Goal: Transaction & Acquisition: Purchase product/service

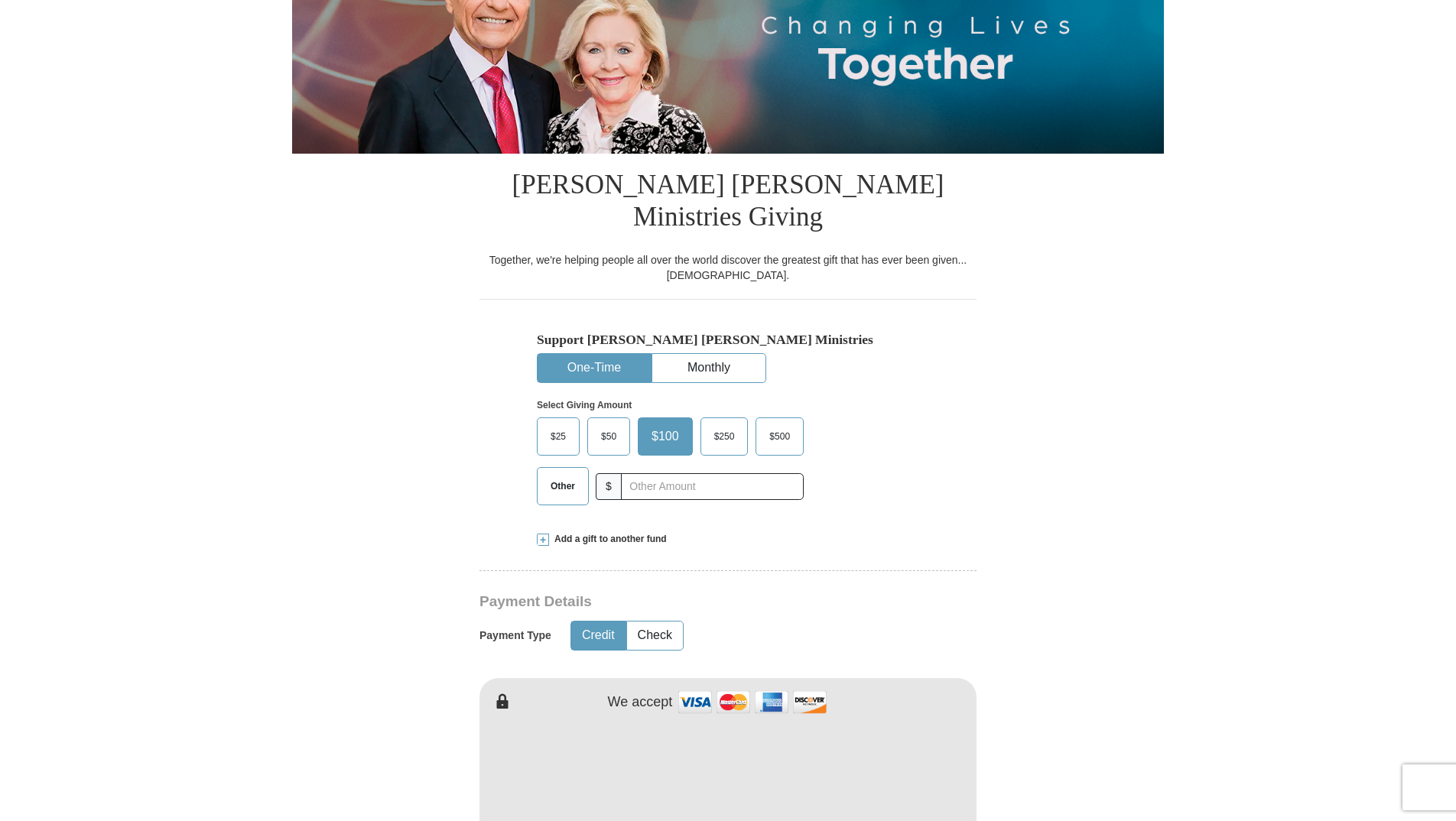
scroll to position [229, 0]
click at [637, 473] on input "text" at bounding box center [712, 486] width 170 height 26
type input "200.00"
click at [544, 532] on span at bounding box center [543, 538] width 12 height 12
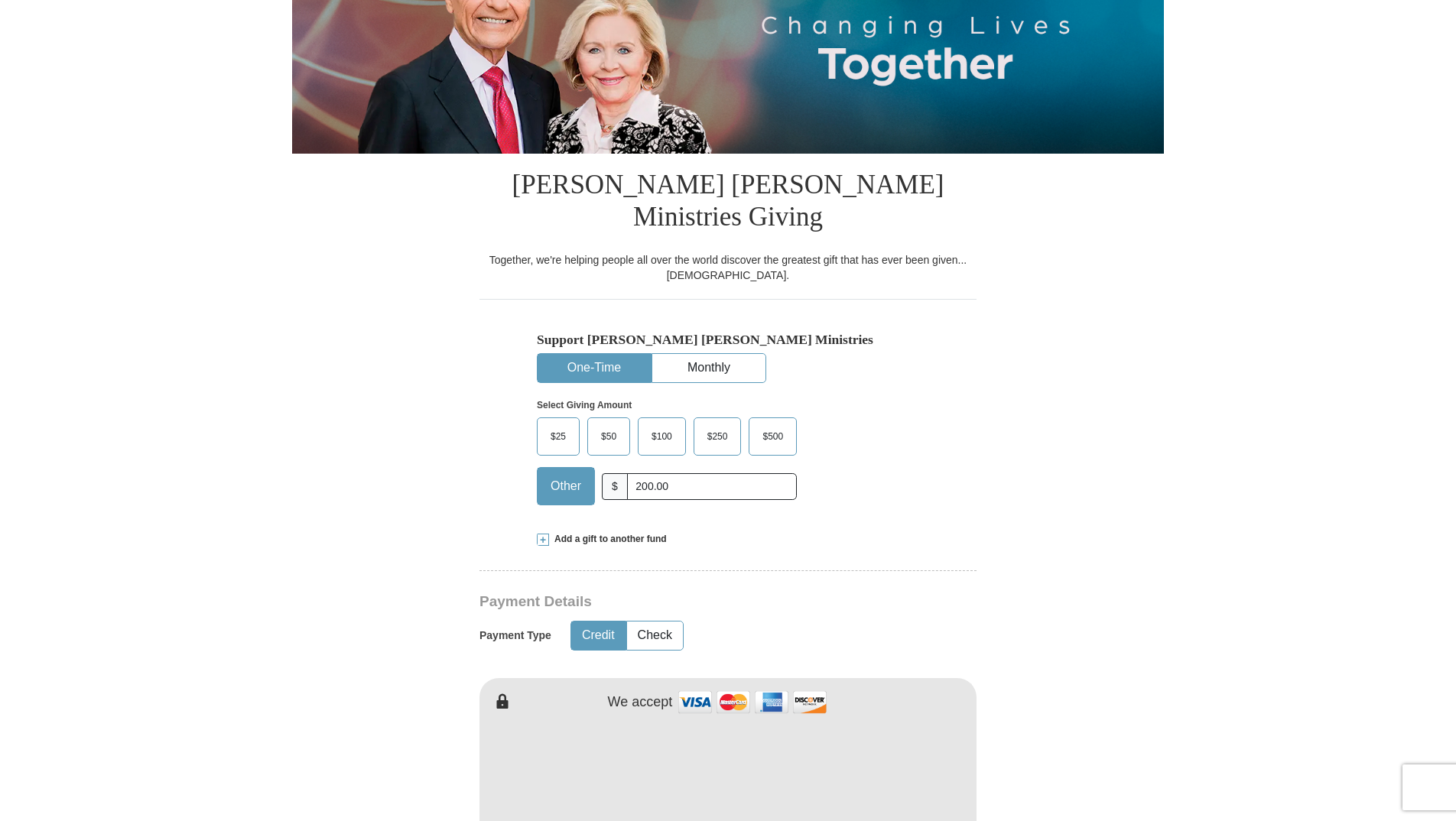
scroll to position [0, 0]
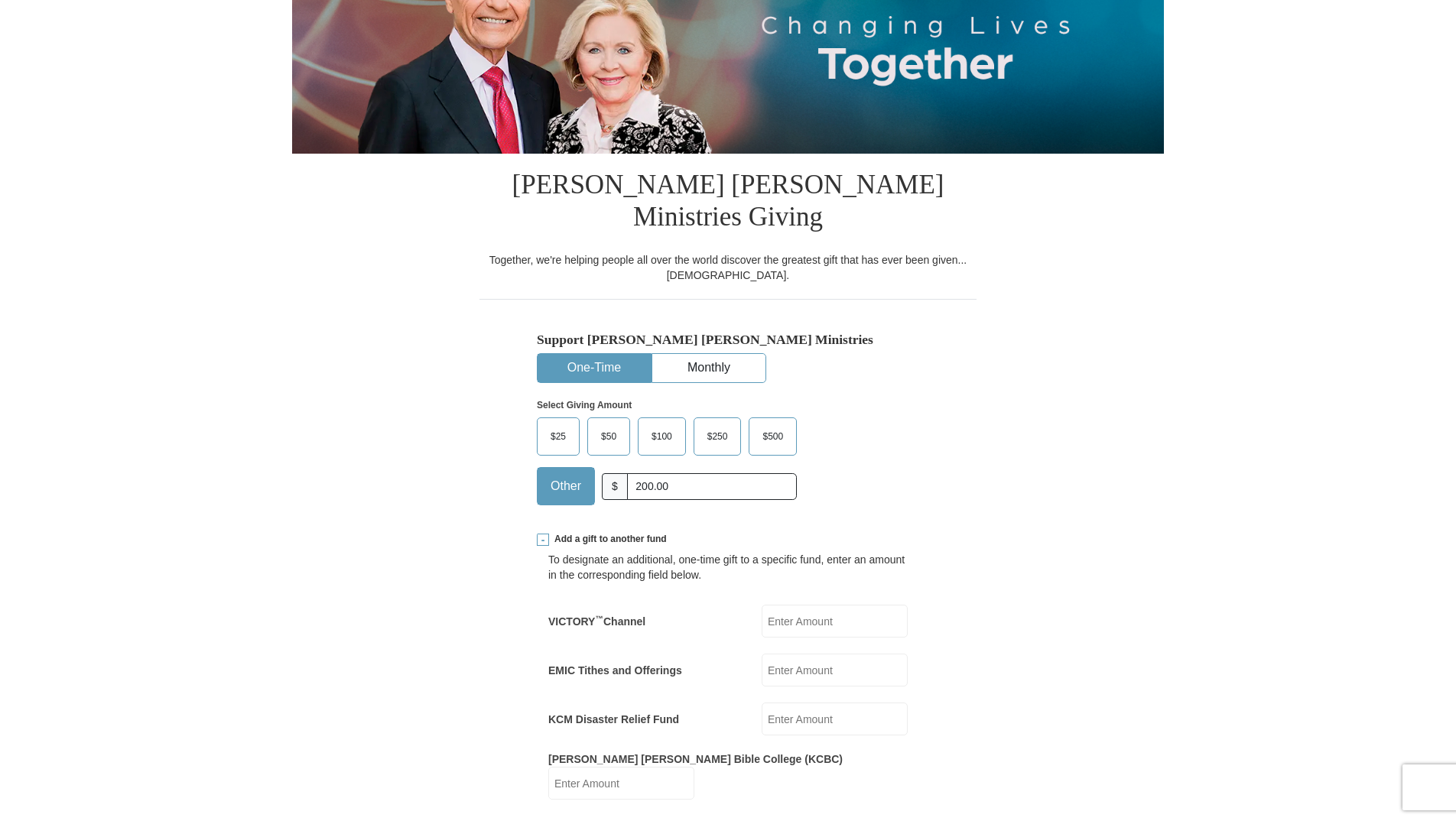
click at [541, 533] on span at bounding box center [543, 539] width 12 height 12
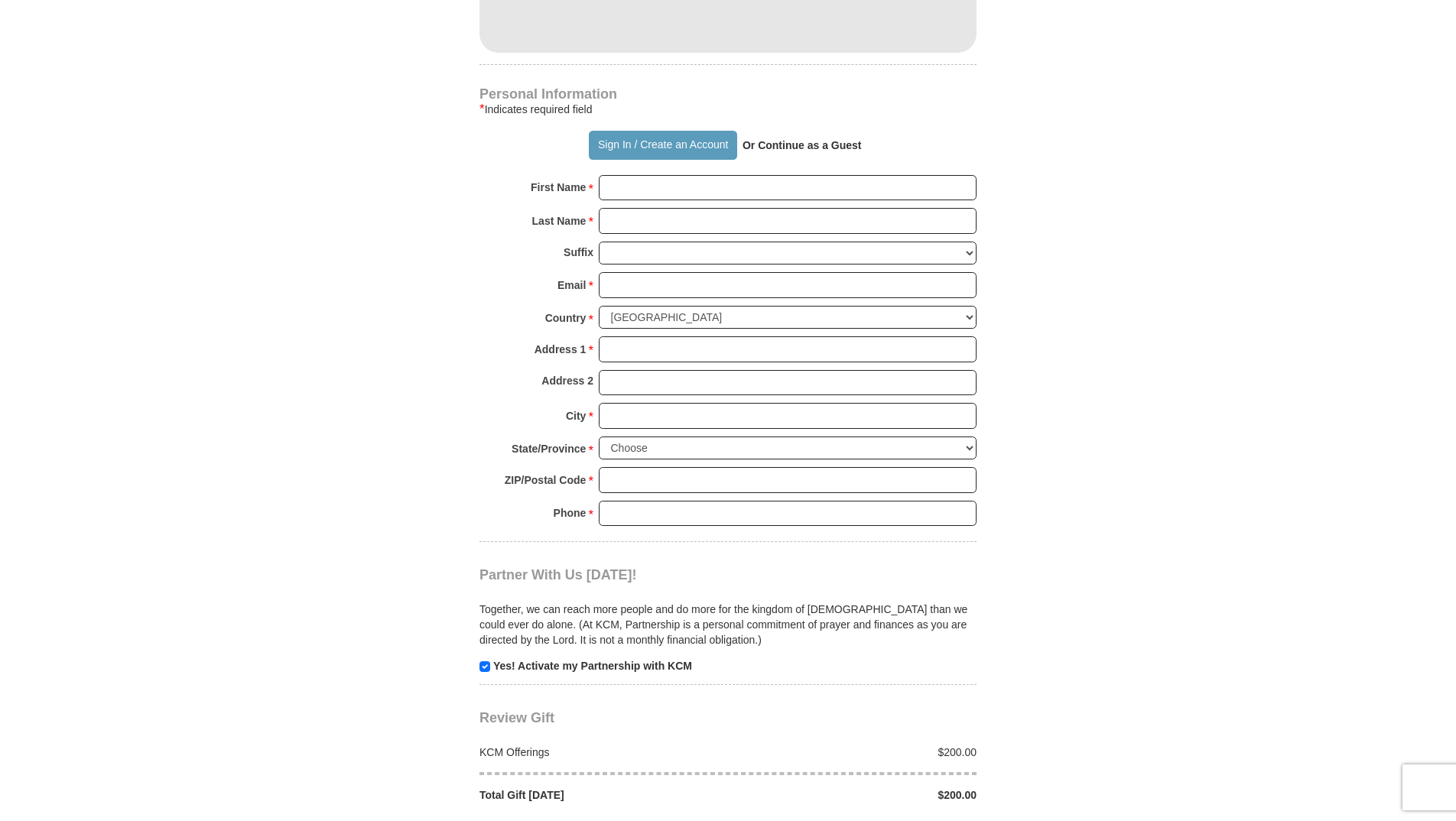
scroll to position [994, 0]
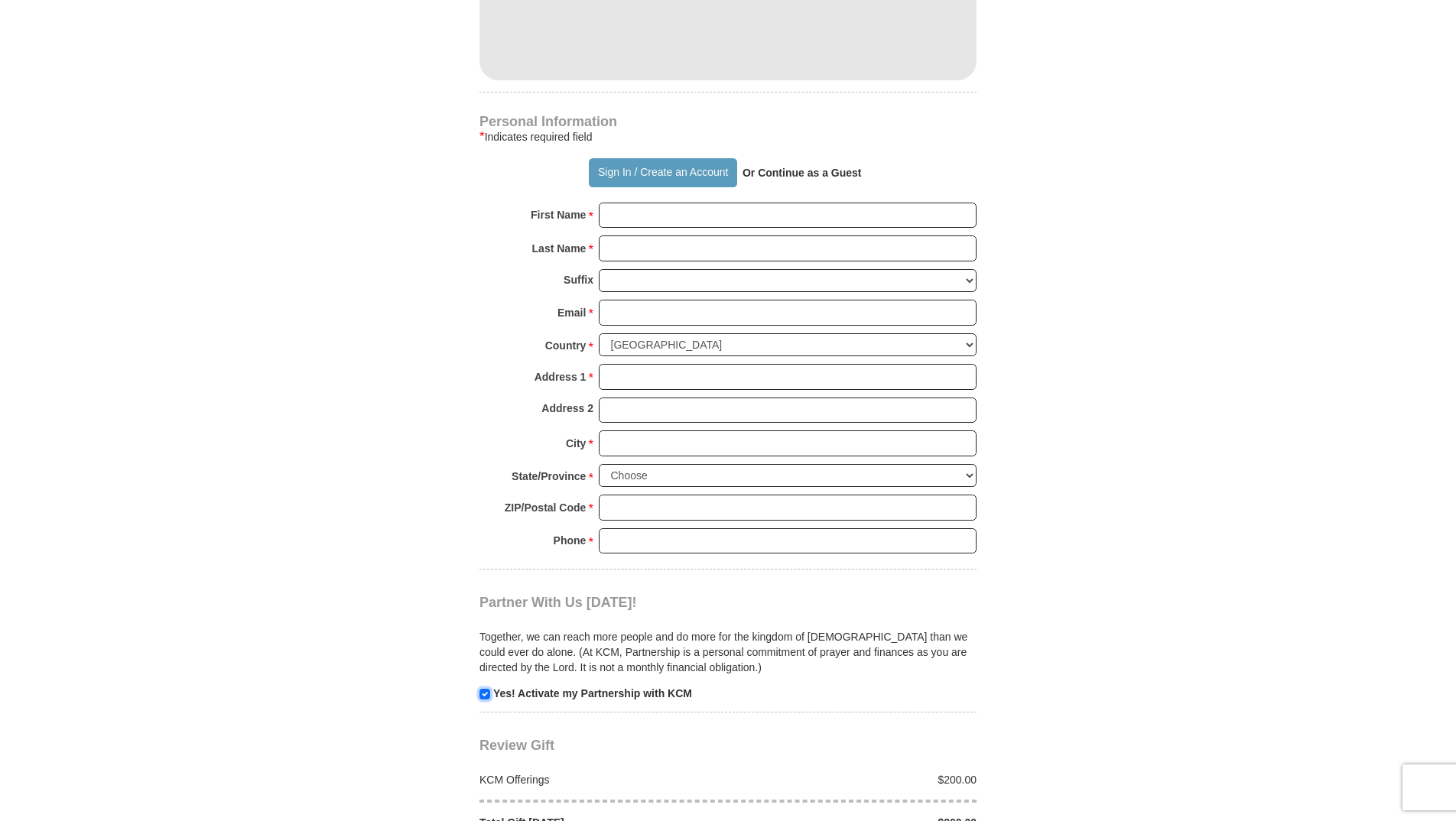
click at [484, 689] on input "checkbox" at bounding box center [485, 694] width 11 height 11
checkbox input "false"
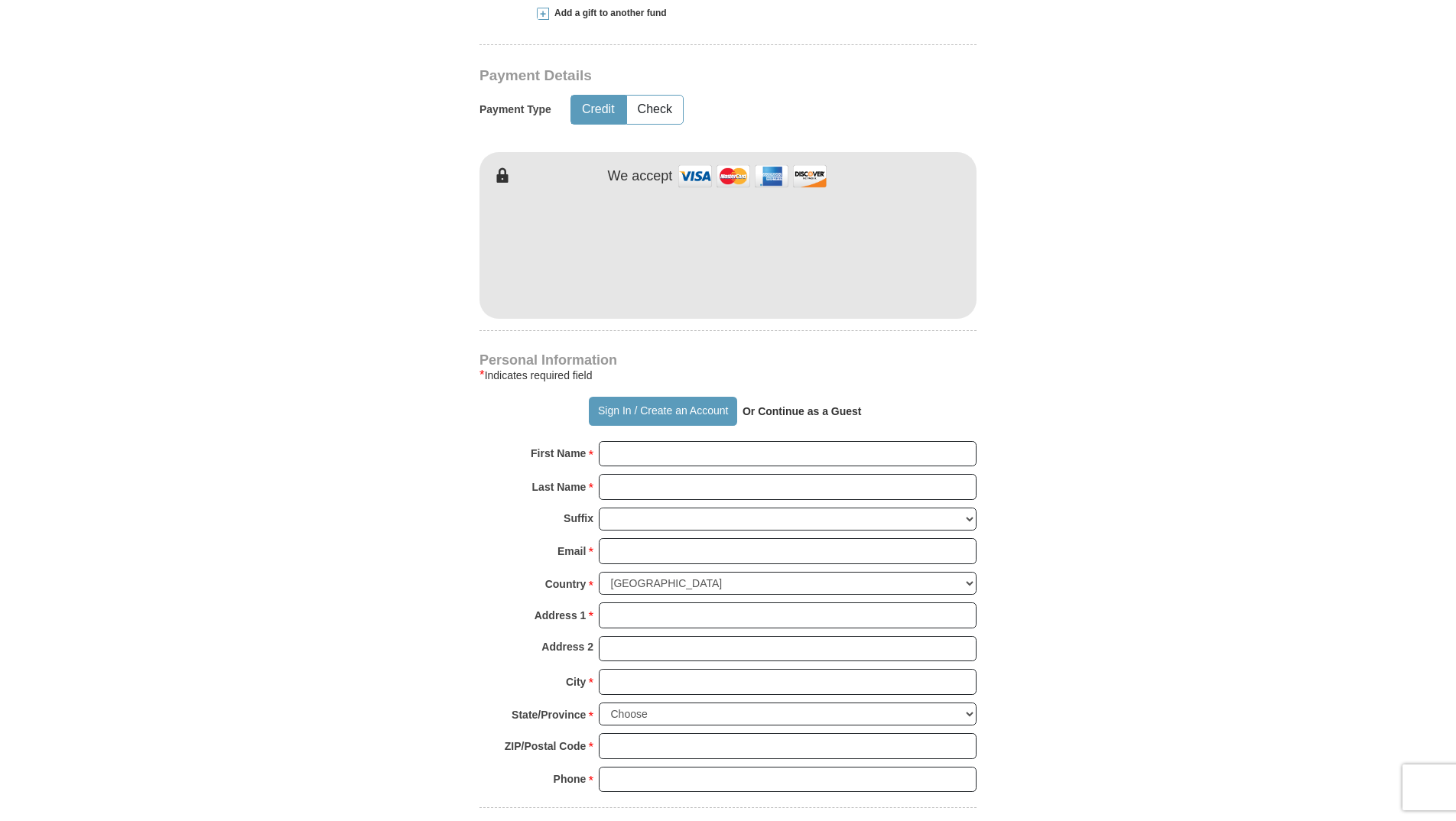
scroll to position [764, 0]
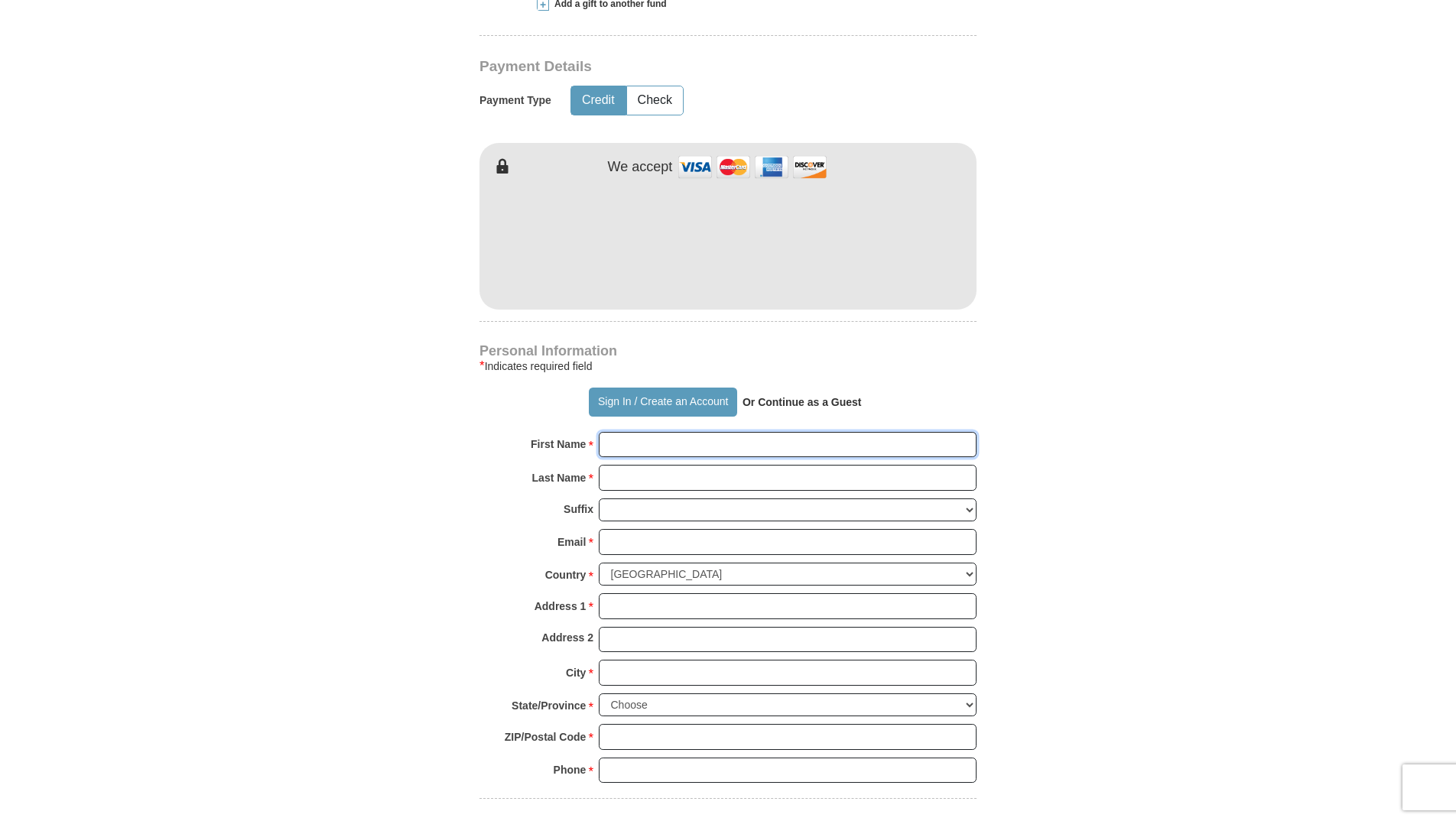
click at [613, 432] on input "First Name *" at bounding box center [788, 445] width 378 height 26
type input "[PERSON_NAME]"
type input "[PERSON_NAME][EMAIL_ADDRESS][DOMAIN_NAME]"
type input "[STREET_ADDRESS][PERSON_NAME]"
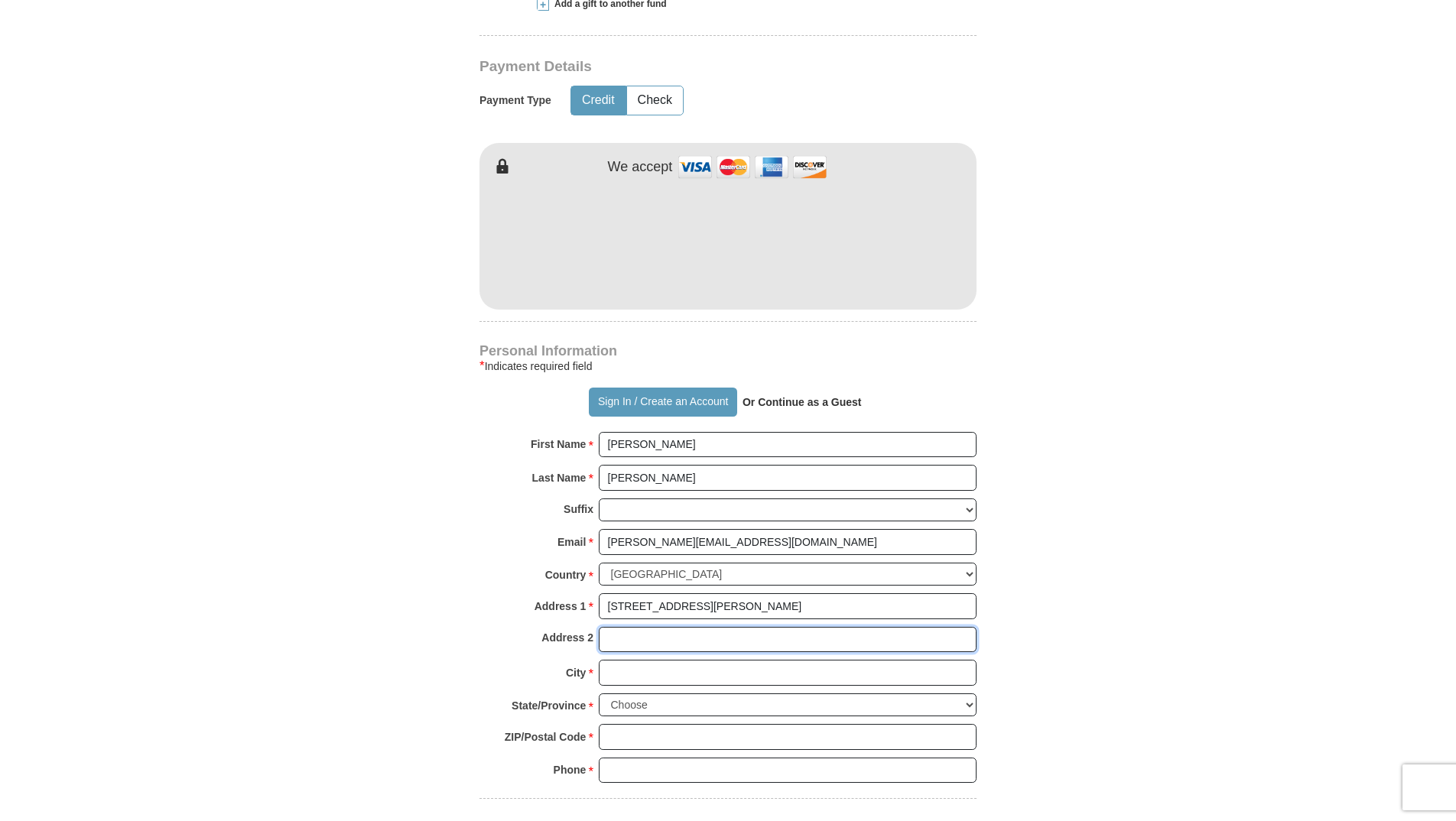
type input "[STREET_ADDRESS][PERSON_NAME]"
type input "[PERSON_NAME]"
type input "44256"
type input "13307251057"
drag, startPoint x: 711, startPoint y: 606, endPoint x: 587, endPoint y: 599, distance: 124.2
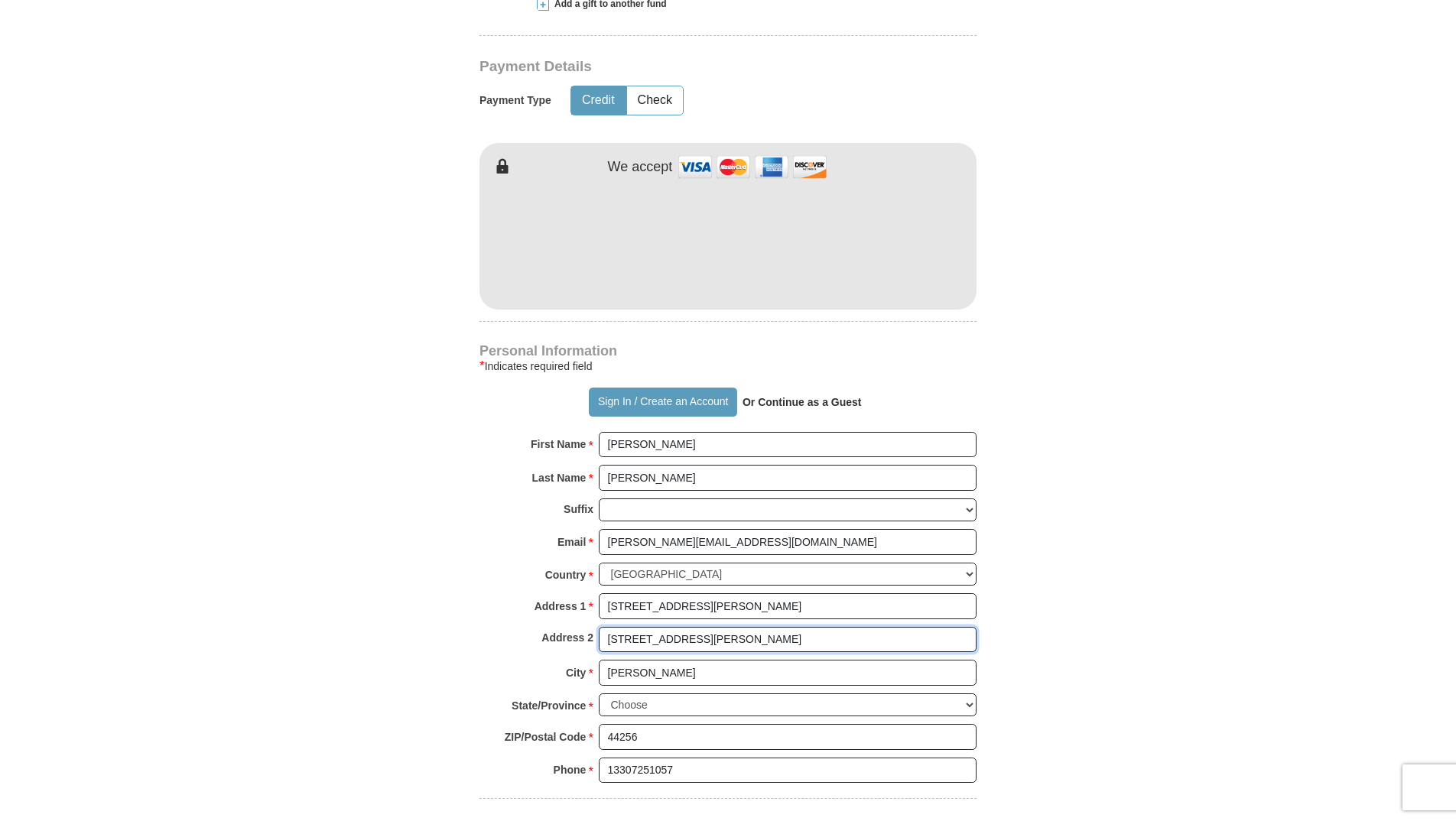
click at [587, 626] on div "Address 2 [STREET_ADDRESS][PERSON_NAME]" at bounding box center [728, 643] width 497 height 34
click at [646, 432] on input "[PERSON_NAME]" at bounding box center [788, 445] width 378 height 26
type input "[PERSON_NAME]"
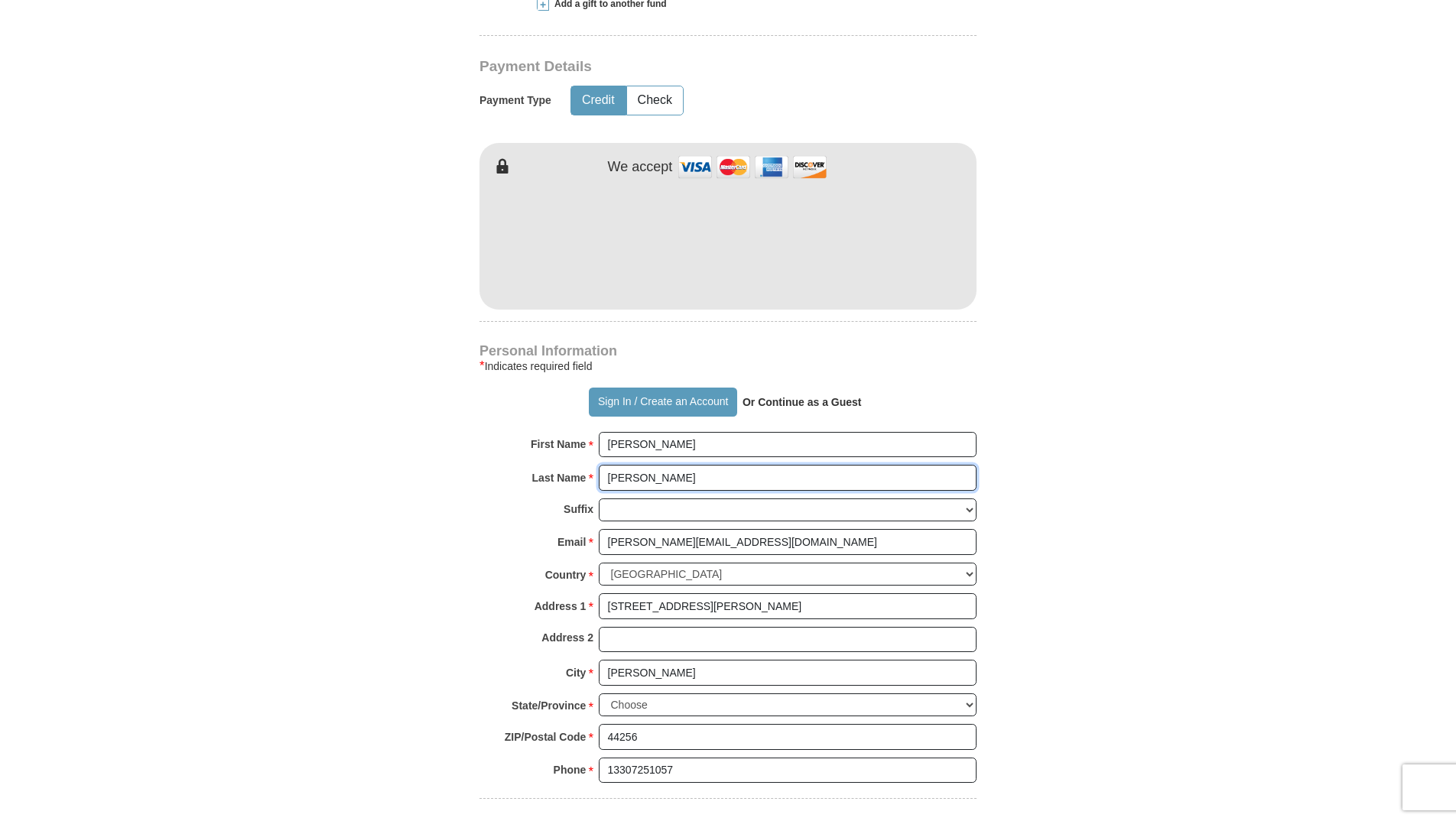
click at [913, 465] on input "[PERSON_NAME]" at bounding box center [788, 478] width 378 height 26
type input "[PERSON_NAME]"
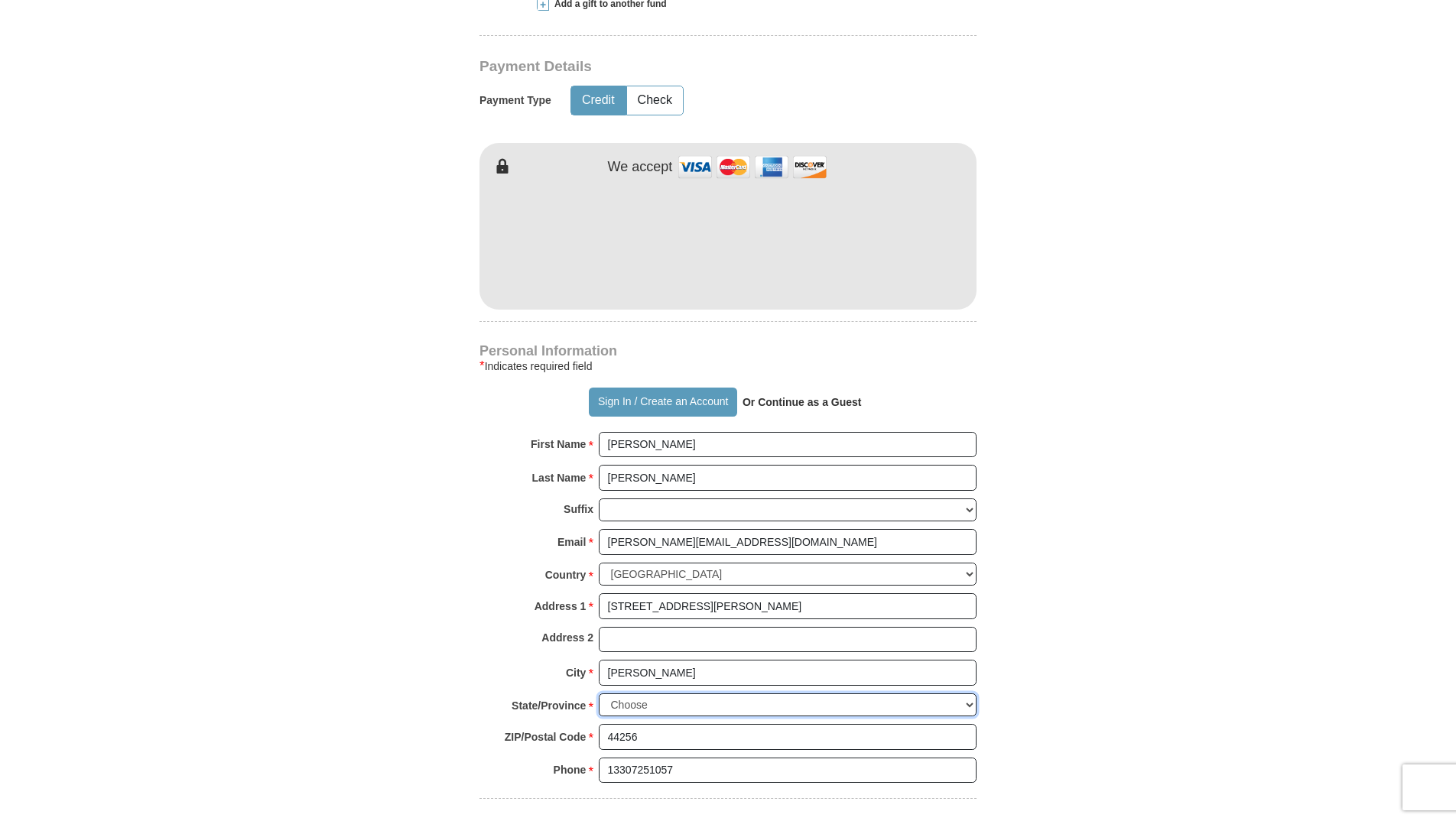
click at [970, 693] on select "Choose [US_STATE] [US_STATE] [US_STATE] [US_STATE] [US_STATE] Armed Forces Amer…" at bounding box center [788, 705] width 378 height 24
select select "OH"
click at [599, 693] on select "Choose [US_STATE] [US_STATE] [US_STATE] [US_STATE] [US_STATE] Armed Forces Amer…" at bounding box center [788, 705] width 378 height 24
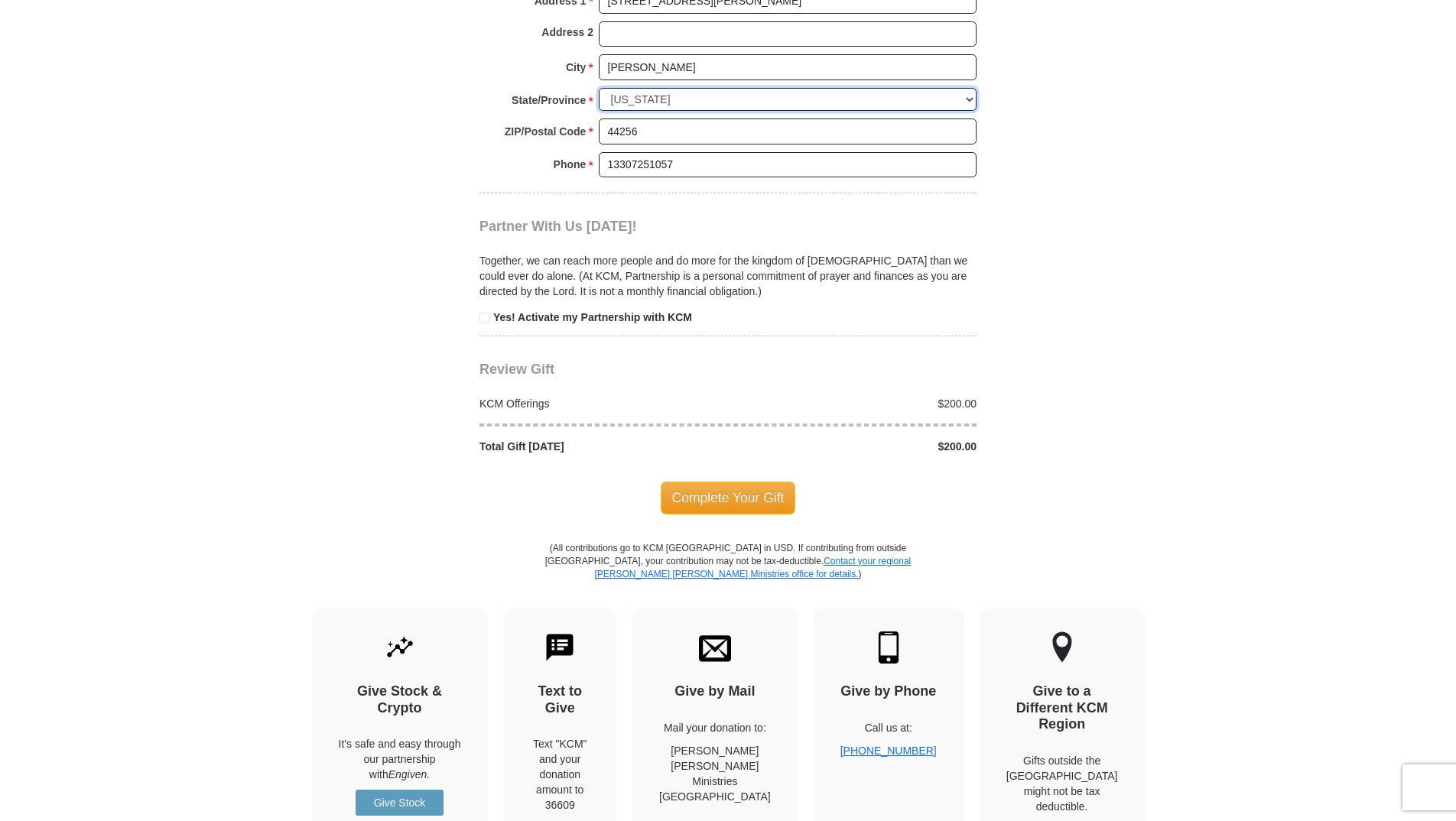
scroll to position [1376, 0]
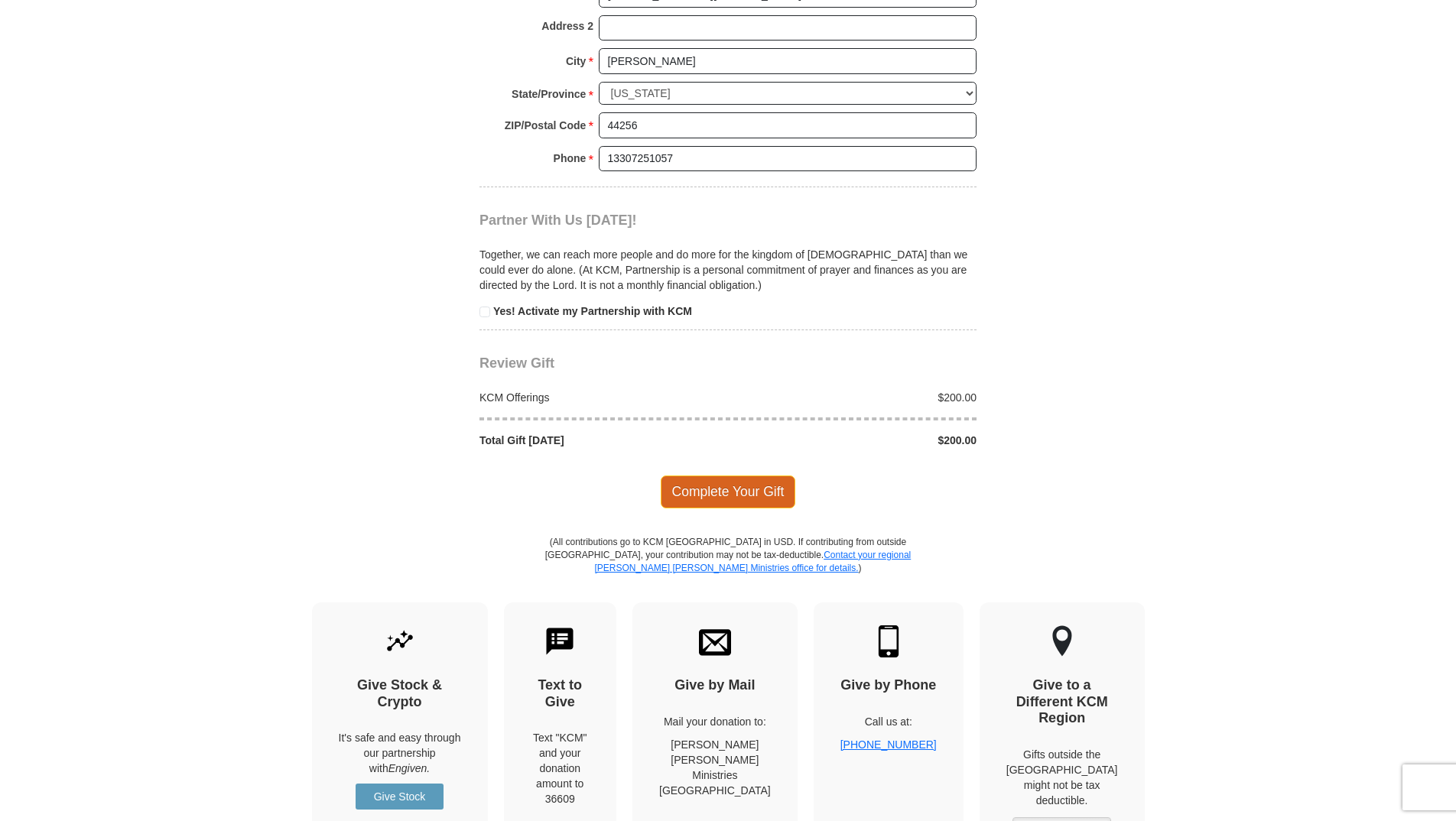
click at [722, 476] on span "Complete Your Gift" at bounding box center [728, 491] width 135 height 32
